Goal: Check status: Check status

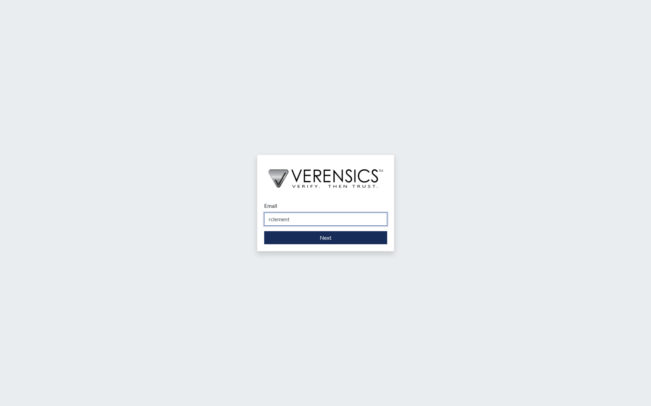
type input "[EMAIL_ADDRESS][DOMAIN_NAME]"
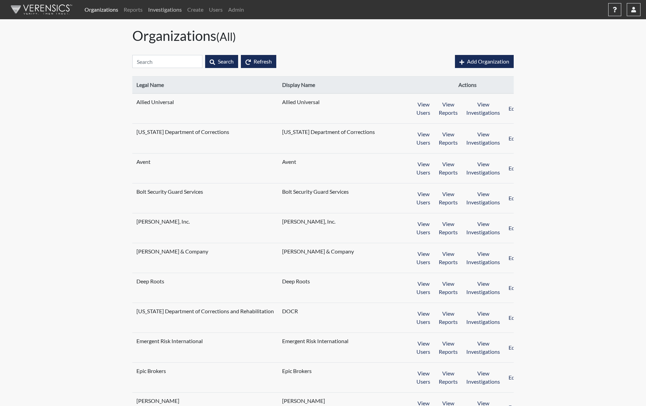
click at [169, 13] on link "Investigations" at bounding box center [164, 10] width 39 height 14
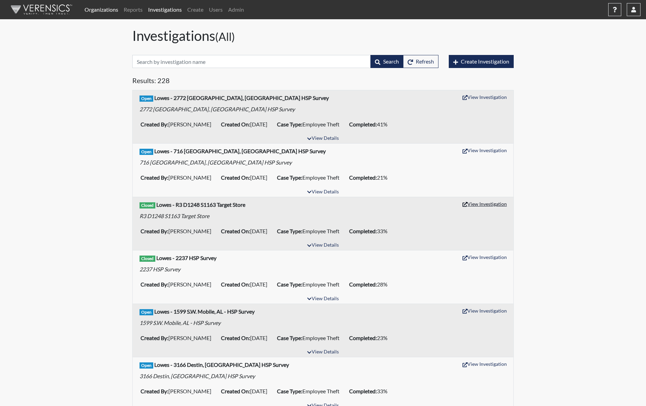
click at [482, 205] on button "View Investigation" at bounding box center [484, 204] width 51 height 11
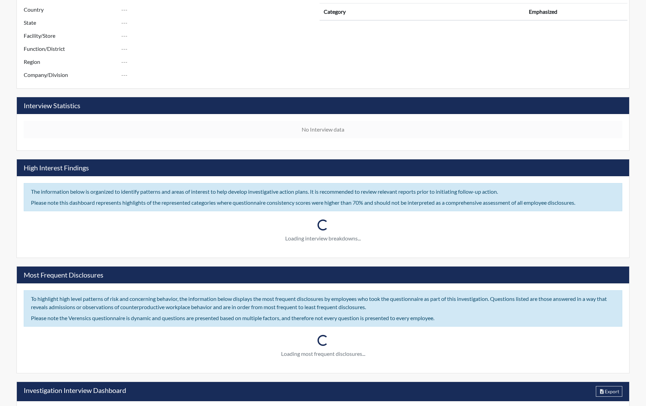
scroll to position [360, 0]
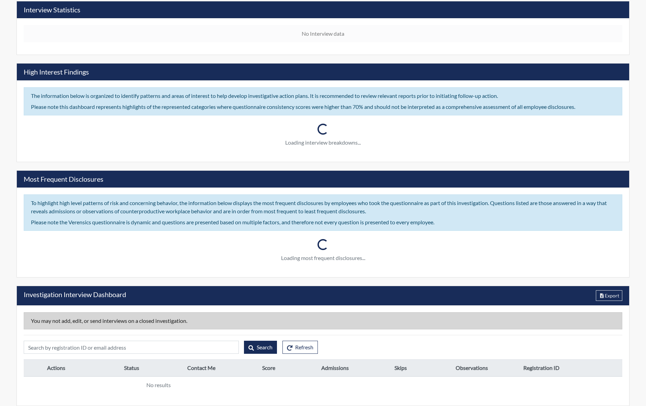
type input "R3 D1248 S1163 Target Store"
type input "[PERSON_NAME]"
type input "[DATE]"
type input "Employee Theft"
type input "[DATE]"
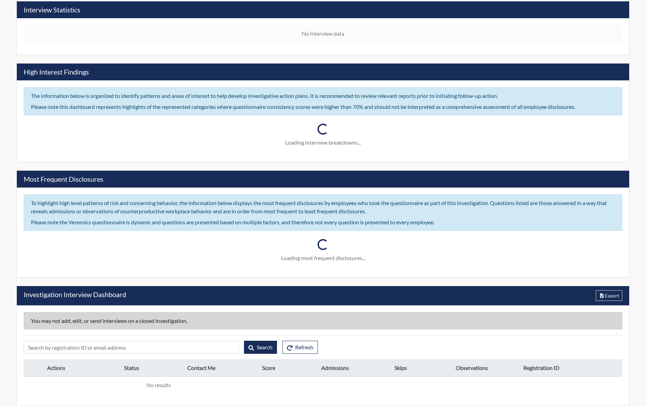
type input "Unsubstantiated"
type input "[GEOGRAPHIC_DATA]"
type input "[US_STATE]"
type input "1163 S.E. [GEOGRAPHIC_DATA] [GEOGRAPHIC_DATA]"
type input "1248"
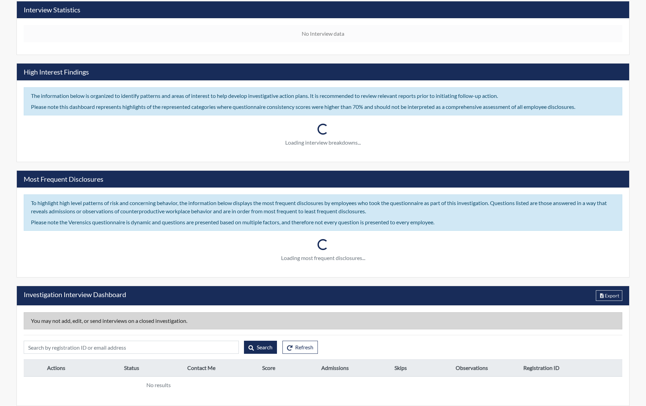
type input "3"
type input "South"
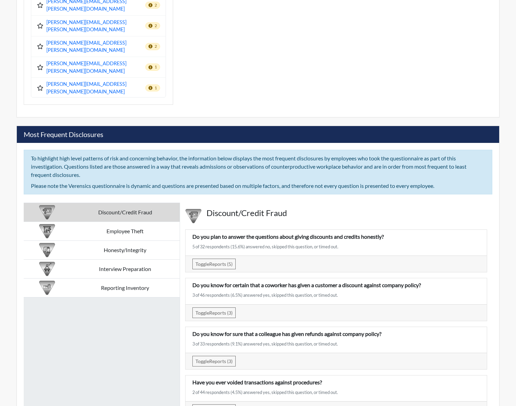
scroll to position [1087, 0]
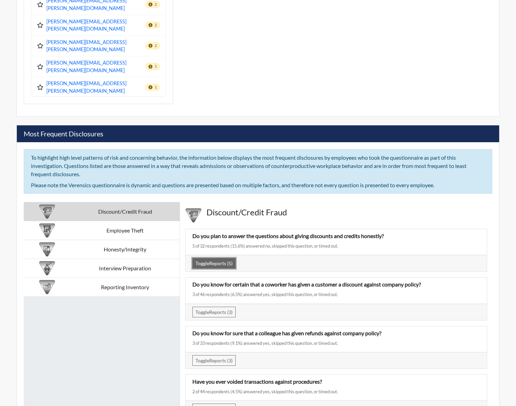
click at [218, 258] on button "Toggle Reports (5)" at bounding box center [213, 263] width 43 height 11
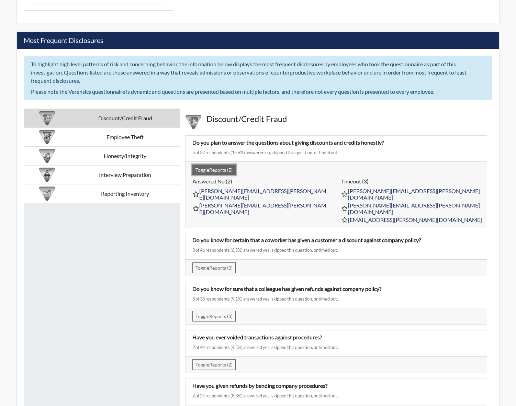
scroll to position [1186, 0]
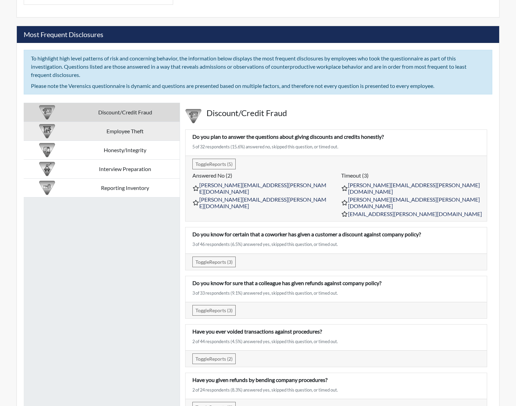
click at [137, 122] on td "Employee Theft" at bounding box center [125, 131] width 109 height 19
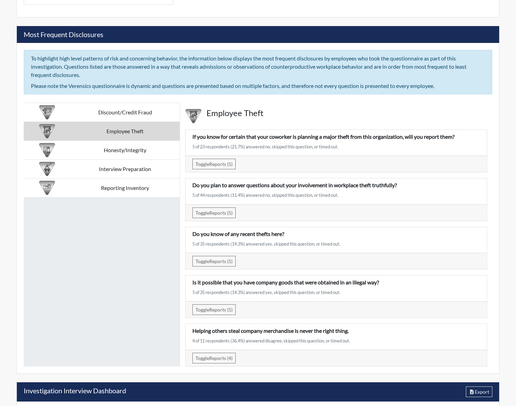
click at [205, 156] on div "Toggle Reports (5) Answered no (3) [PERSON_NAME][EMAIL_ADDRESS][PERSON_NAME][DO…" at bounding box center [336, 164] width 301 height 16
click at [205, 161] on span "Toggle" at bounding box center [203, 164] width 14 height 6
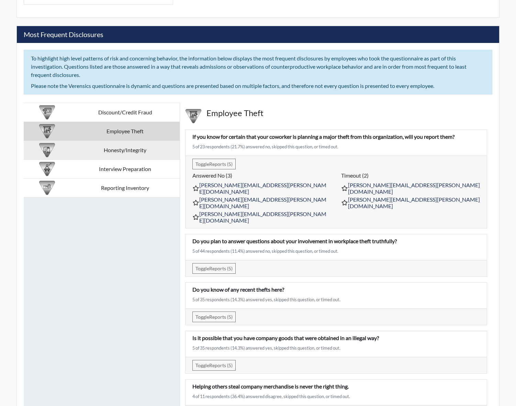
click at [144, 141] on td "Honesty/Integrity" at bounding box center [125, 150] width 109 height 19
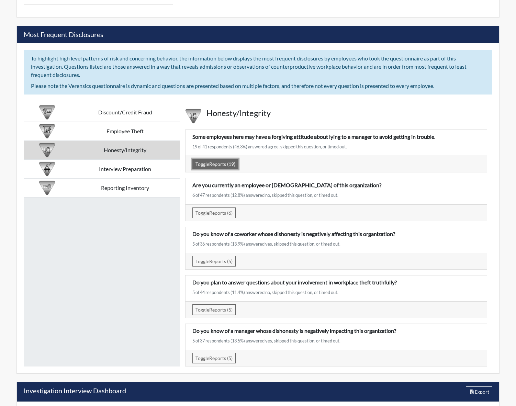
click at [201, 159] on button "Toggle Reports (19)" at bounding box center [215, 164] width 46 height 11
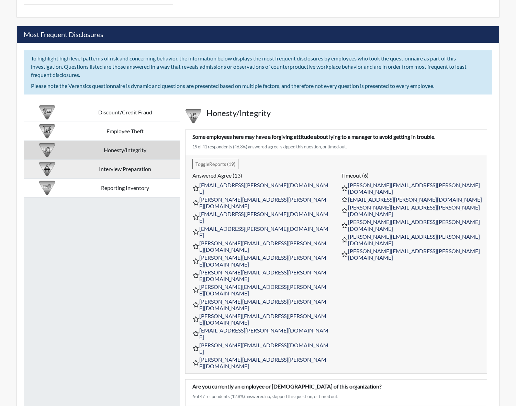
click at [143, 160] on td "Interview Preparation" at bounding box center [125, 169] width 109 height 19
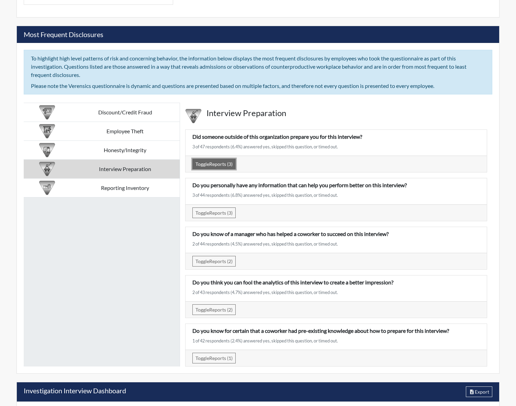
click at [221, 159] on button "Toggle Reports (3)" at bounding box center [213, 164] width 43 height 11
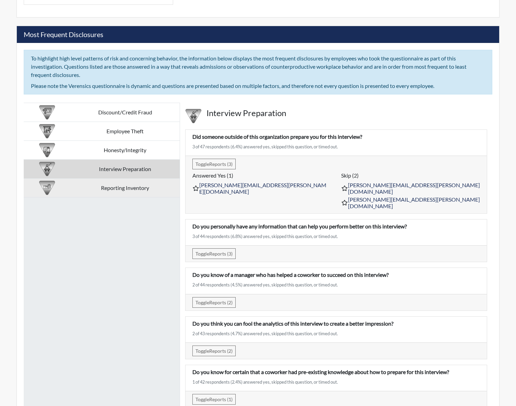
click at [125, 179] on td "Reporting Inventory" at bounding box center [125, 188] width 109 height 19
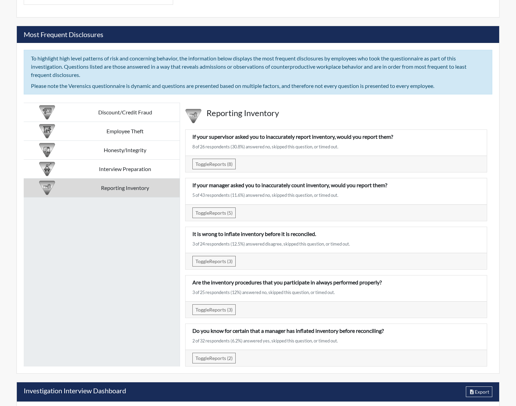
click at [210, 156] on div "Toggle Reports (8) Answered no (7) [PERSON_NAME][EMAIL_ADDRESS][PERSON_NAME][DO…" at bounding box center [336, 164] width 301 height 16
click at [215, 159] on button "Toggle Reports (8)" at bounding box center [213, 164] width 43 height 11
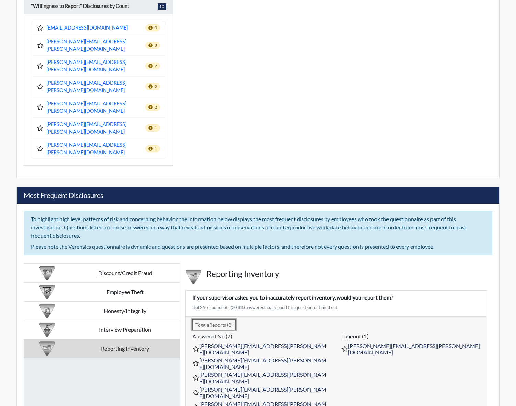
scroll to position [1023, 0]
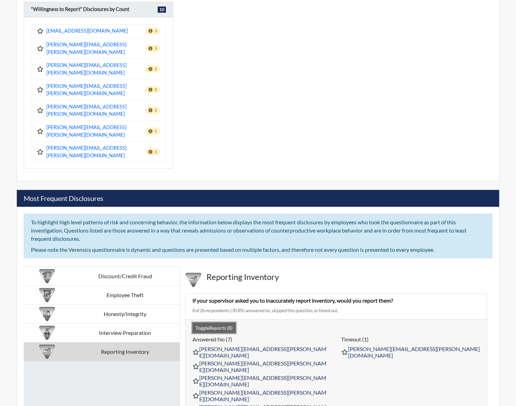
click at [228, 323] on button "Toggle Reports (8)" at bounding box center [213, 328] width 43 height 11
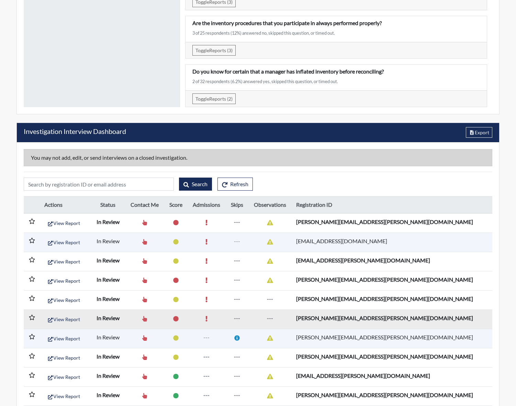
scroll to position [1433, 0]
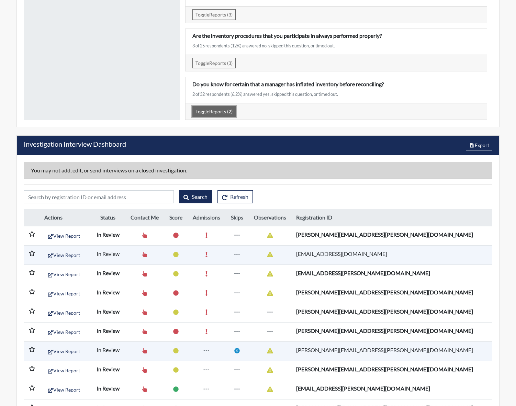
click at [216, 106] on button "Toggle Reports (2)" at bounding box center [213, 111] width 43 height 11
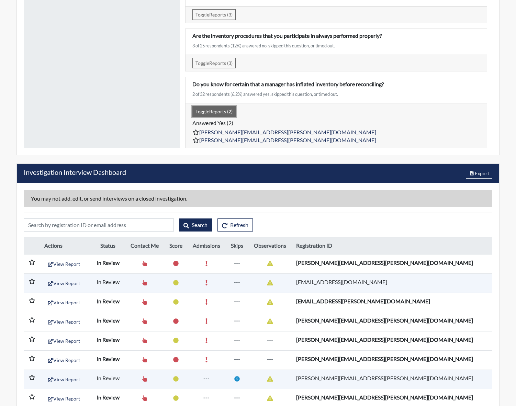
click at [216, 106] on button "Toggle Reports (2)" at bounding box center [213, 111] width 43 height 11
